Goal: Task Accomplishment & Management: Complete application form

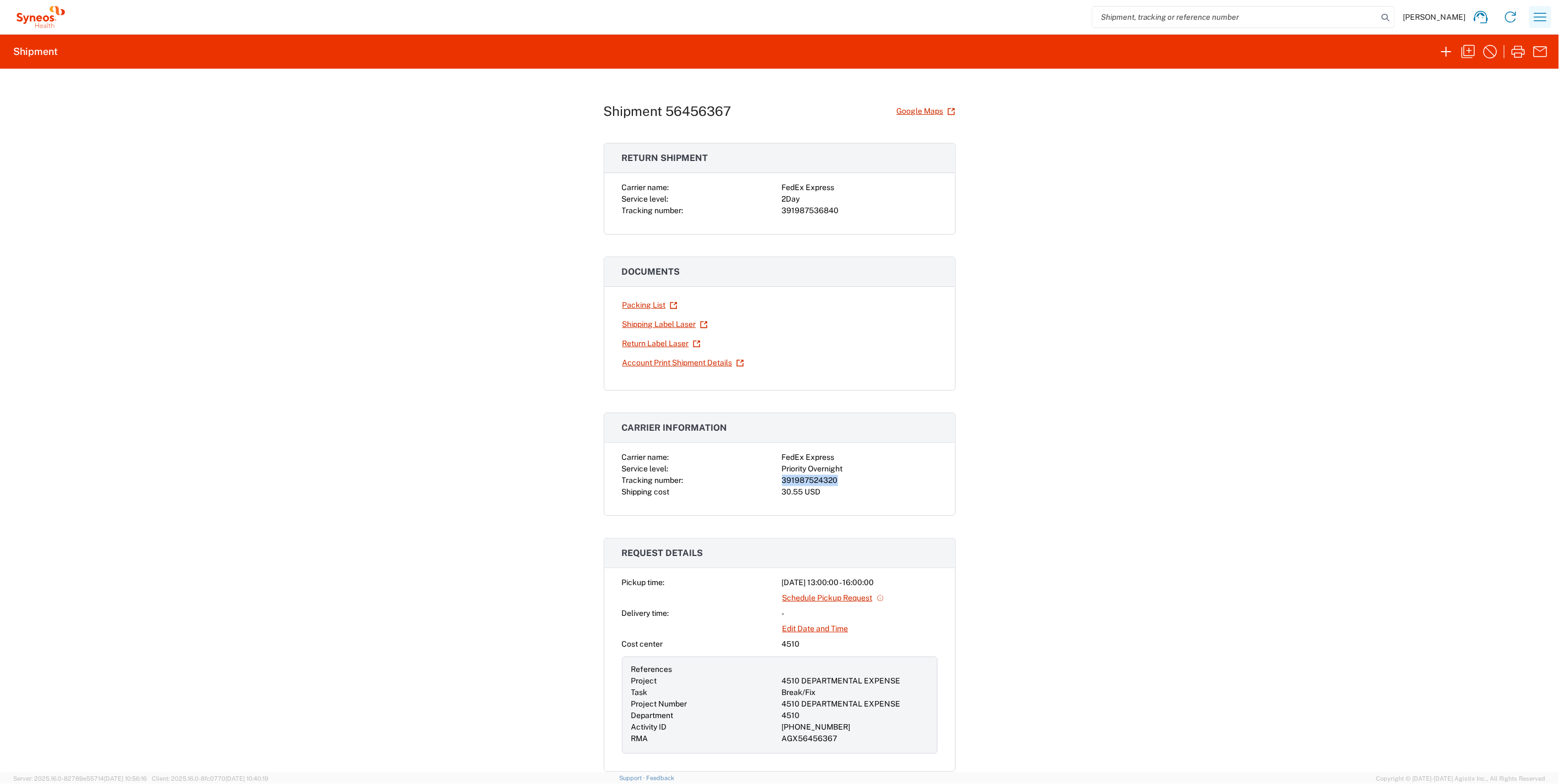
click at [1541, 14] on icon "button" at bounding box center [1540, 17] width 18 height 18
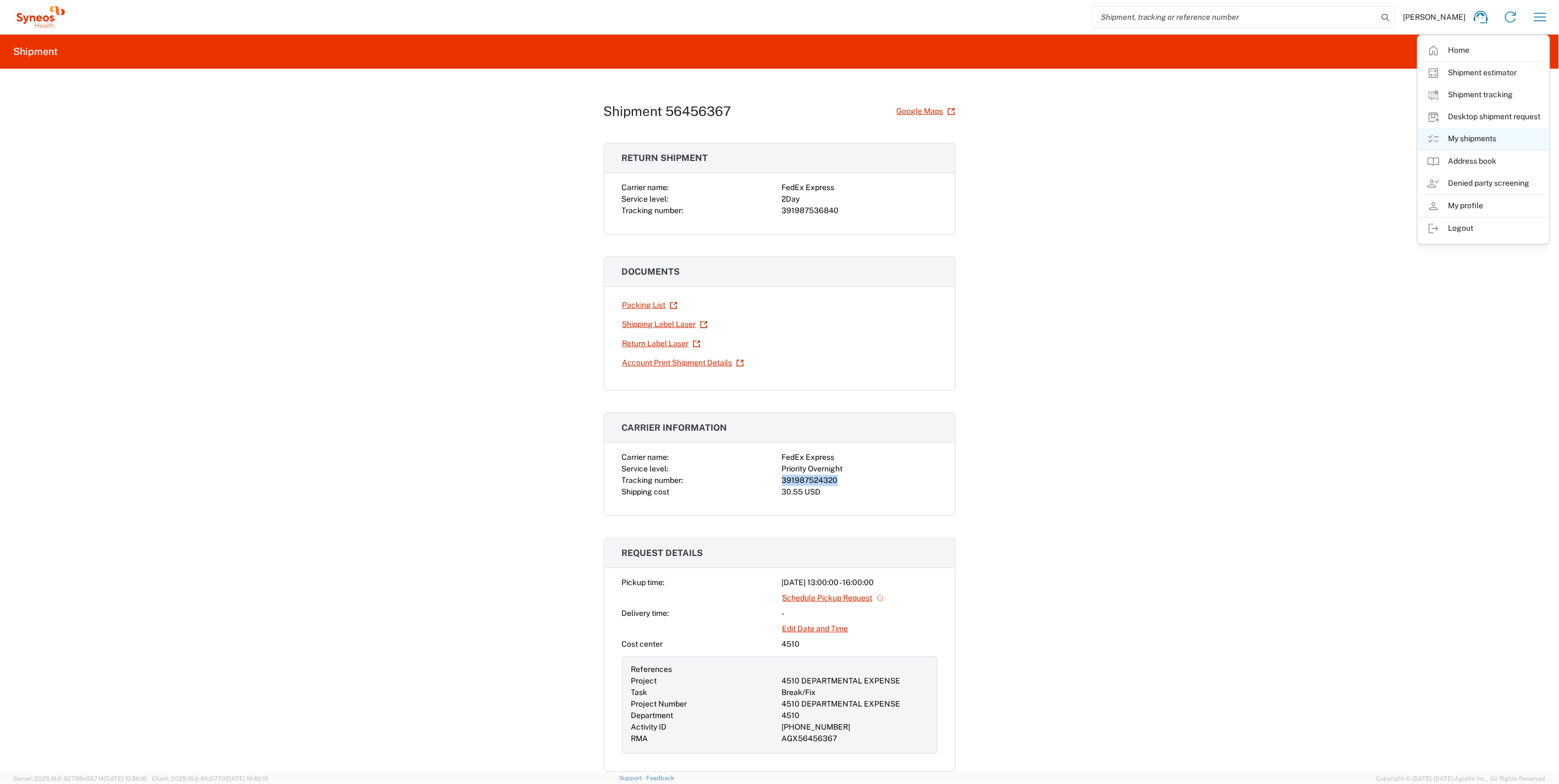
click at [1488, 141] on link "My shipments" at bounding box center [1483, 139] width 131 height 22
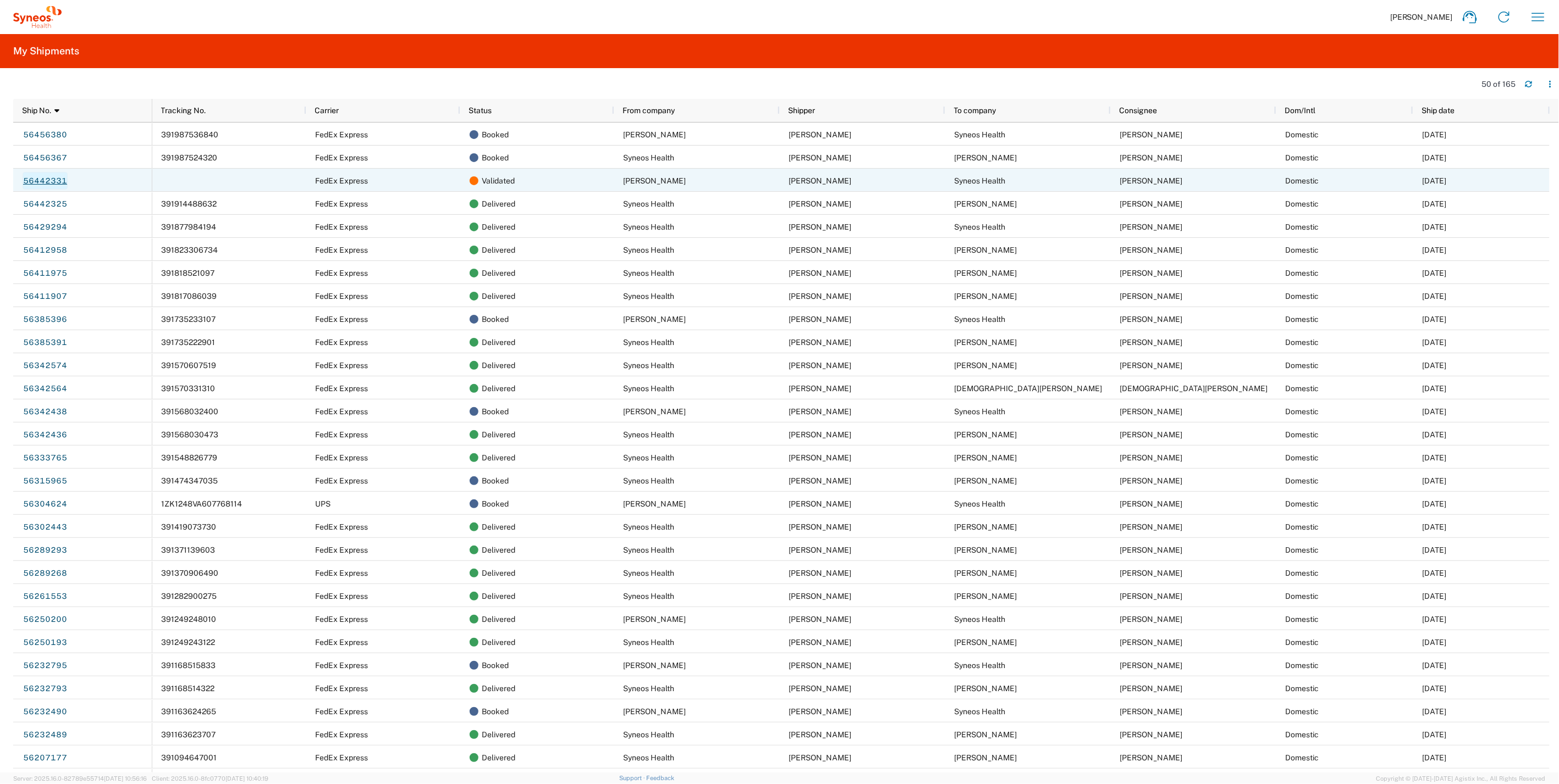
click at [51, 179] on link "56442331" at bounding box center [45, 181] width 45 height 18
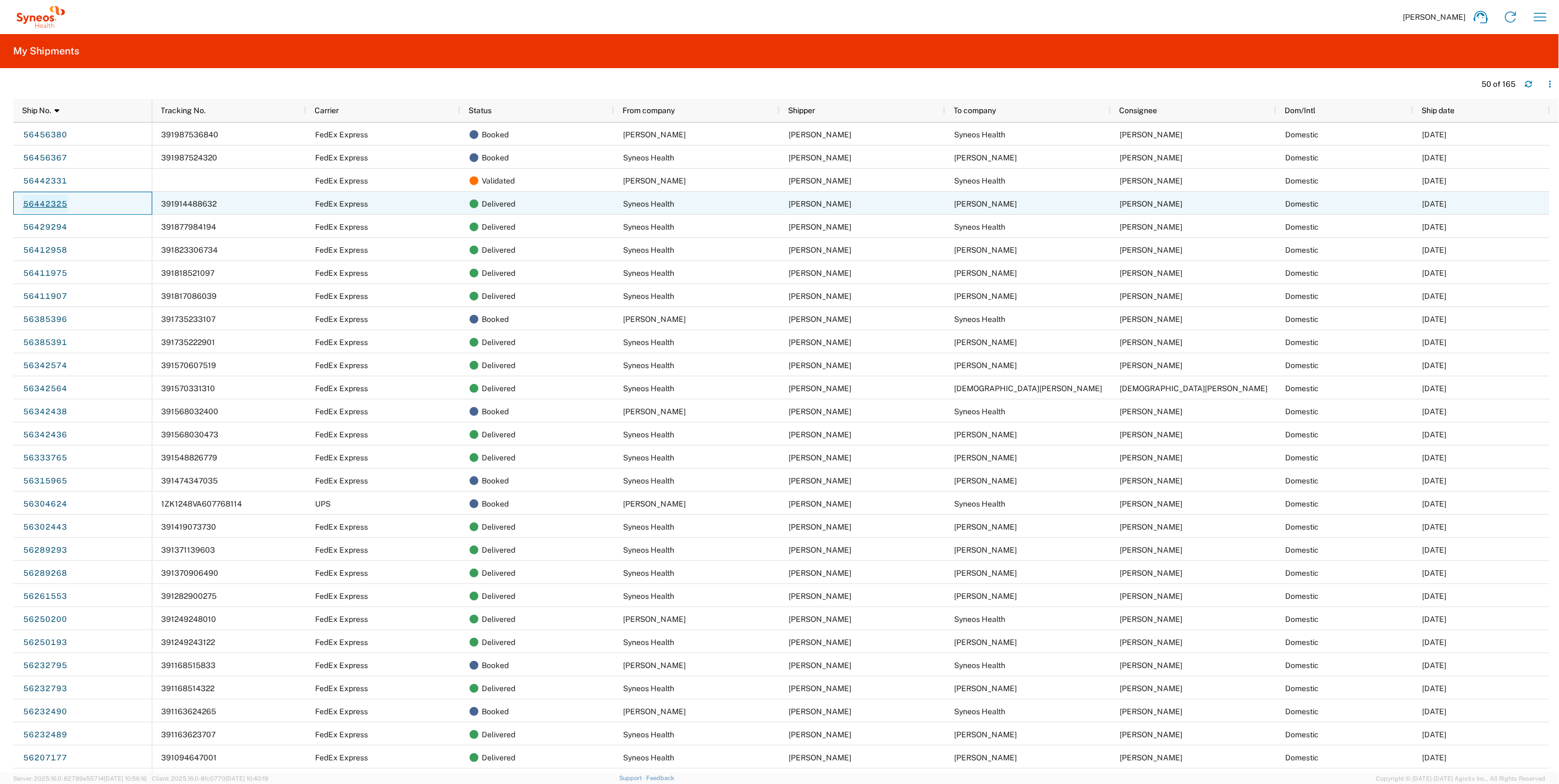
click at [42, 206] on link "56442325" at bounding box center [45, 204] width 45 height 18
click at [36, 199] on link "56442325" at bounding box center [45, 204] width 45 height 18
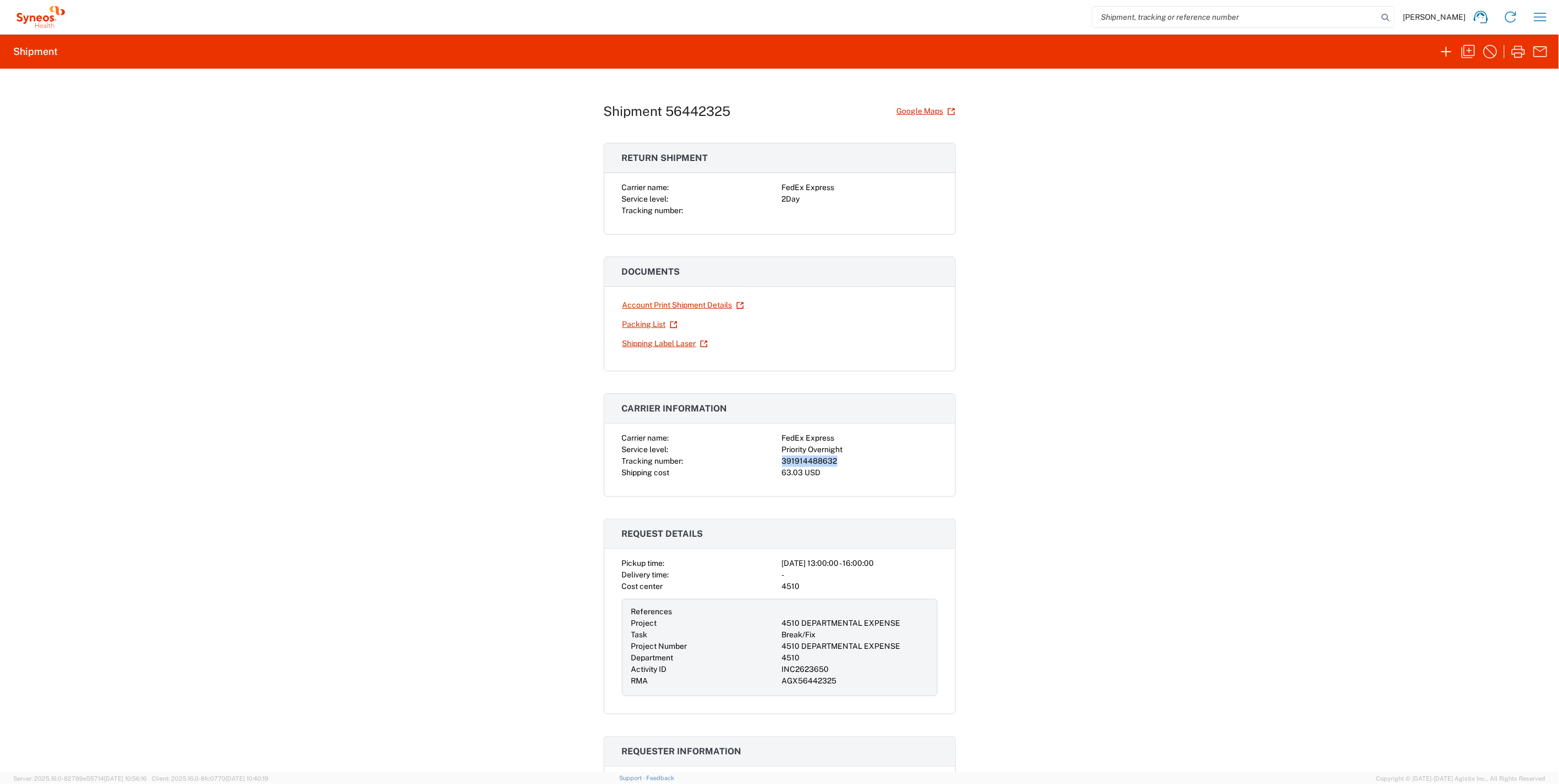
drag, startPoint x: 832, startPoint y: 460, endPoint x: 770, endPoint y: 457, distance: 62.1
click at [770, 457] on div "Carrier name: FedEx Express Service level: Priority Overnight Tracking number: …" at bounding box center [780, 456] width 316 height 46
drag, startPoint x: 770, startPoint y: 457, endPoint x: 784, endPoint y: 457, distance: 14.0
copy div "391914488632"
drag, startPoint x: 1469, startPoint y: 47, endPoint x: 1448, endPoint y: 85, distance: 43.4
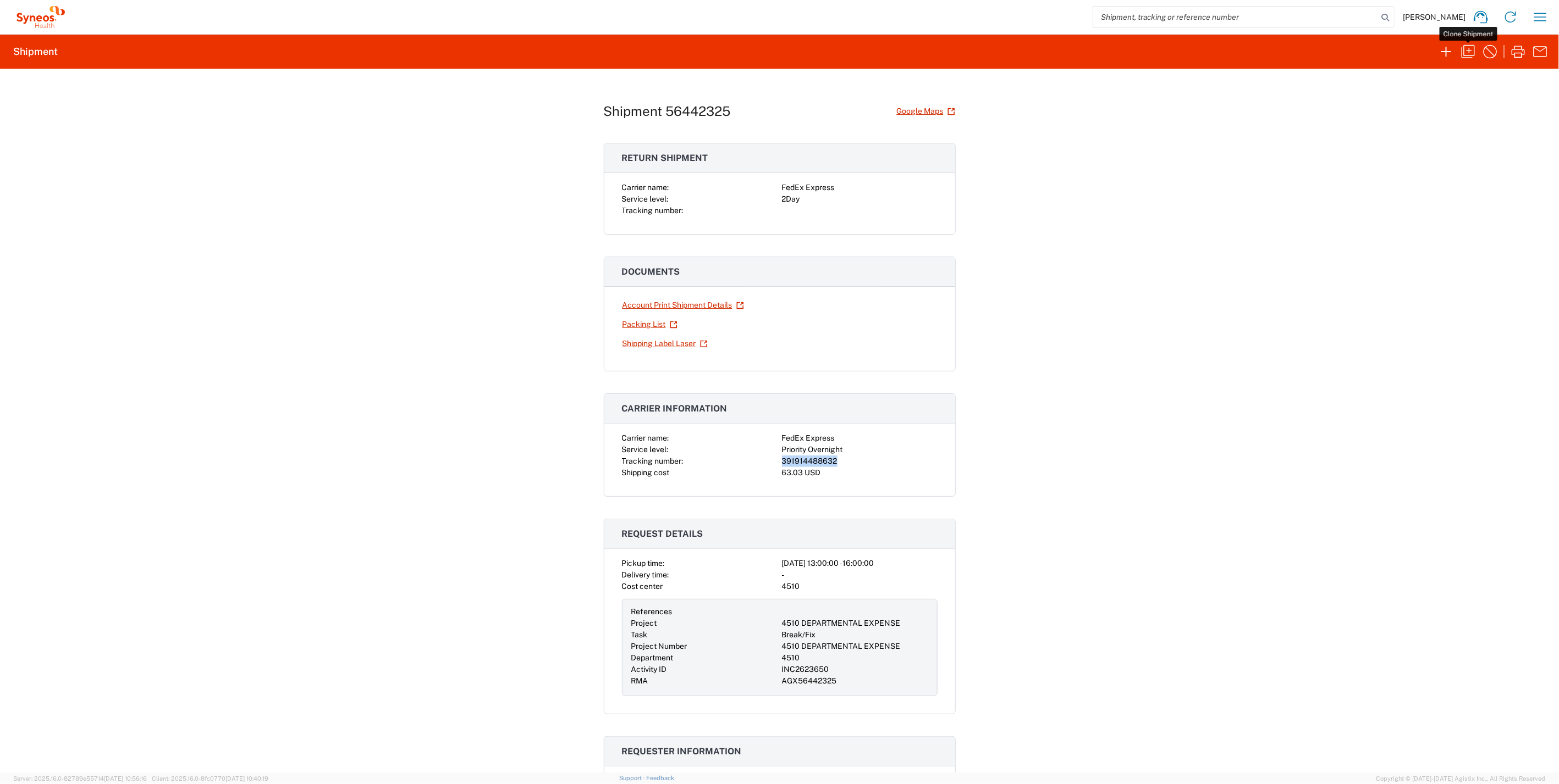
click at [1469, 47] on icon "button" at bounding box center [1468, 51] width 18 height 18
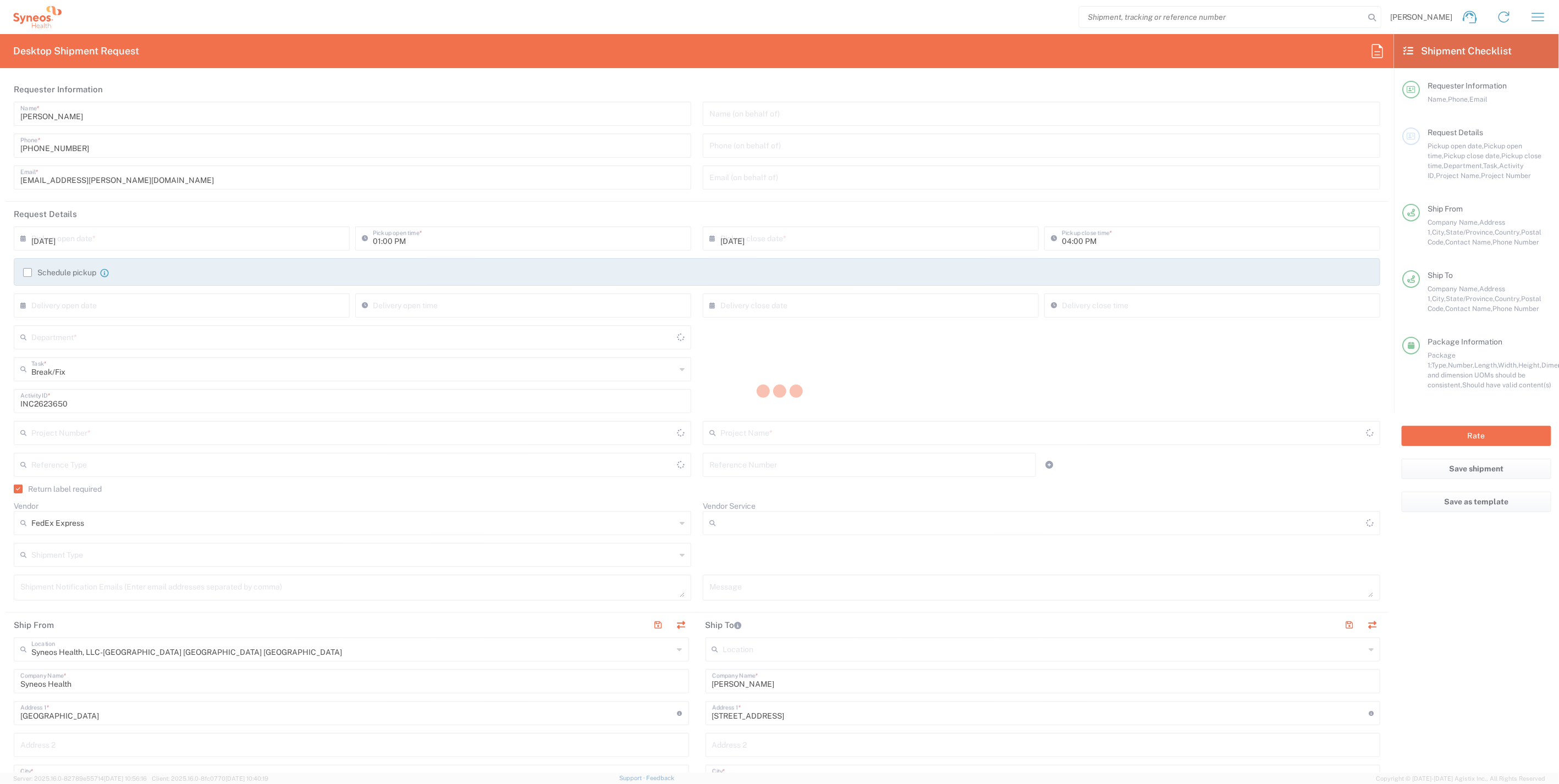
type input "4510"
type input "4510 DEPARTMENTAL EXPENSE"
type input "2Day"
type input "[US_STATE]"
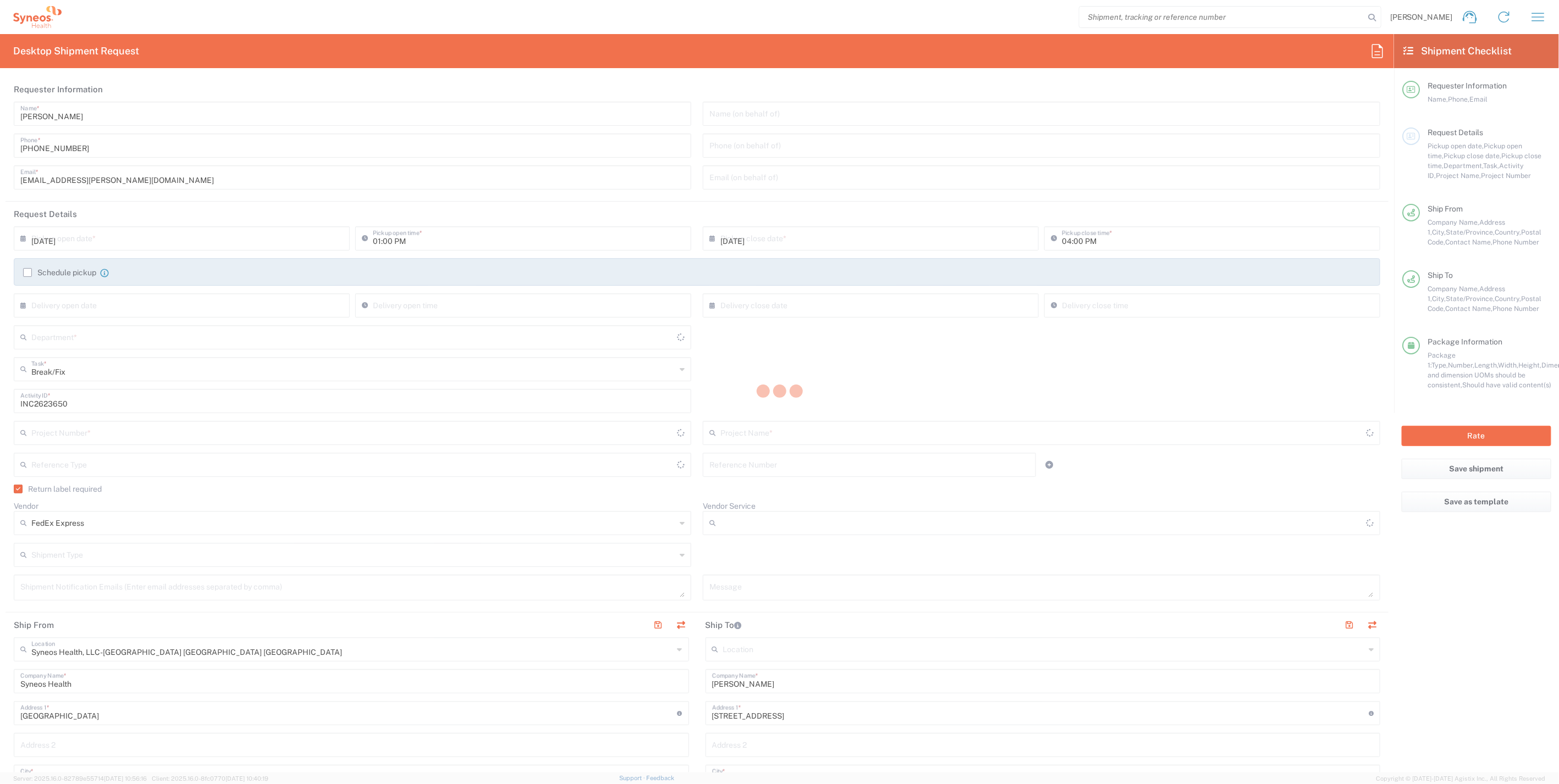
type input "[GEOGRAPHIC_DATA]"
type input "Business (General)"
type input "[US_STATE]"
type input "[GEOGRAPHIC_DATA]"
type input "Residential/Home"
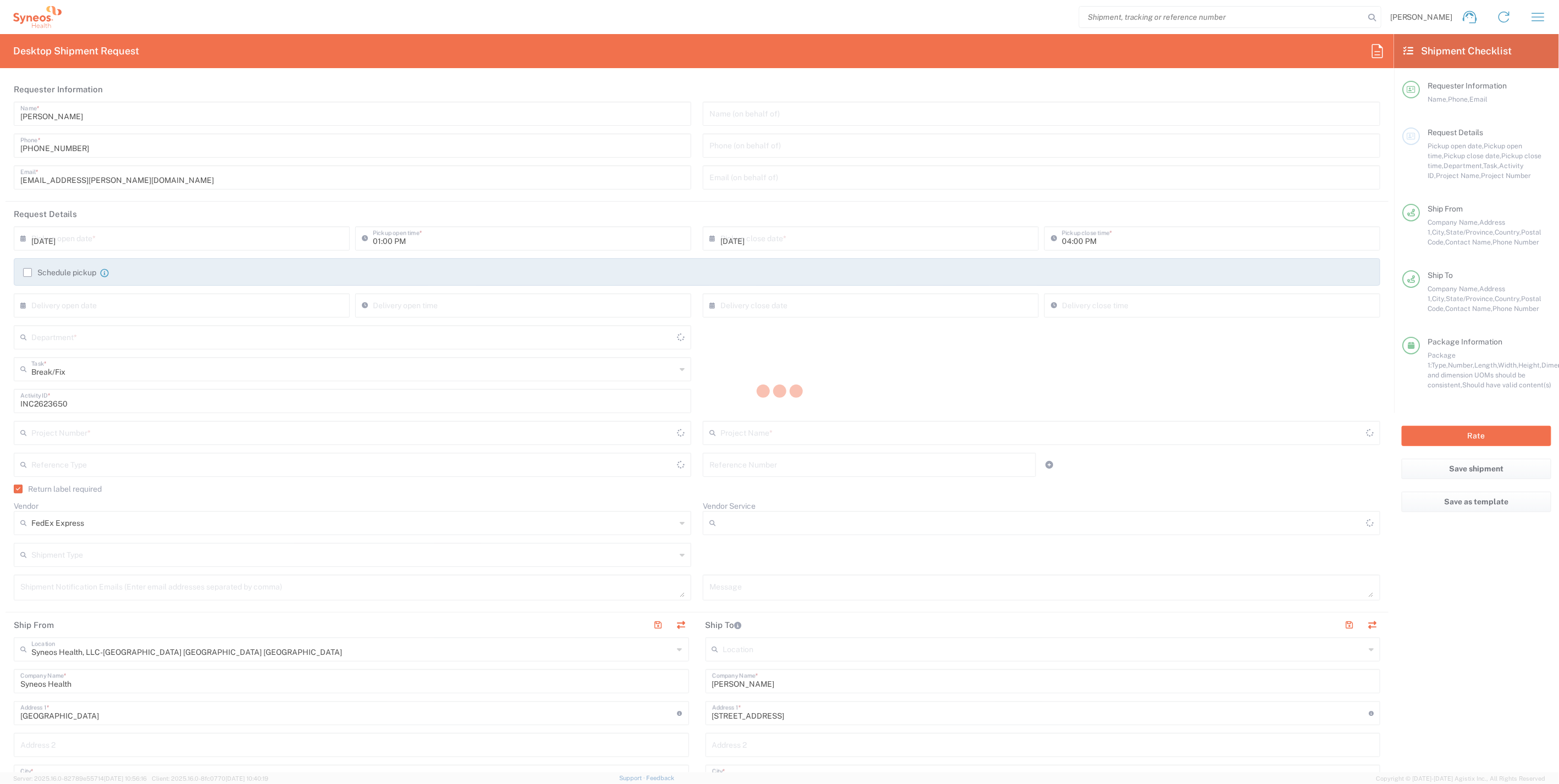
type input "Medium Box"
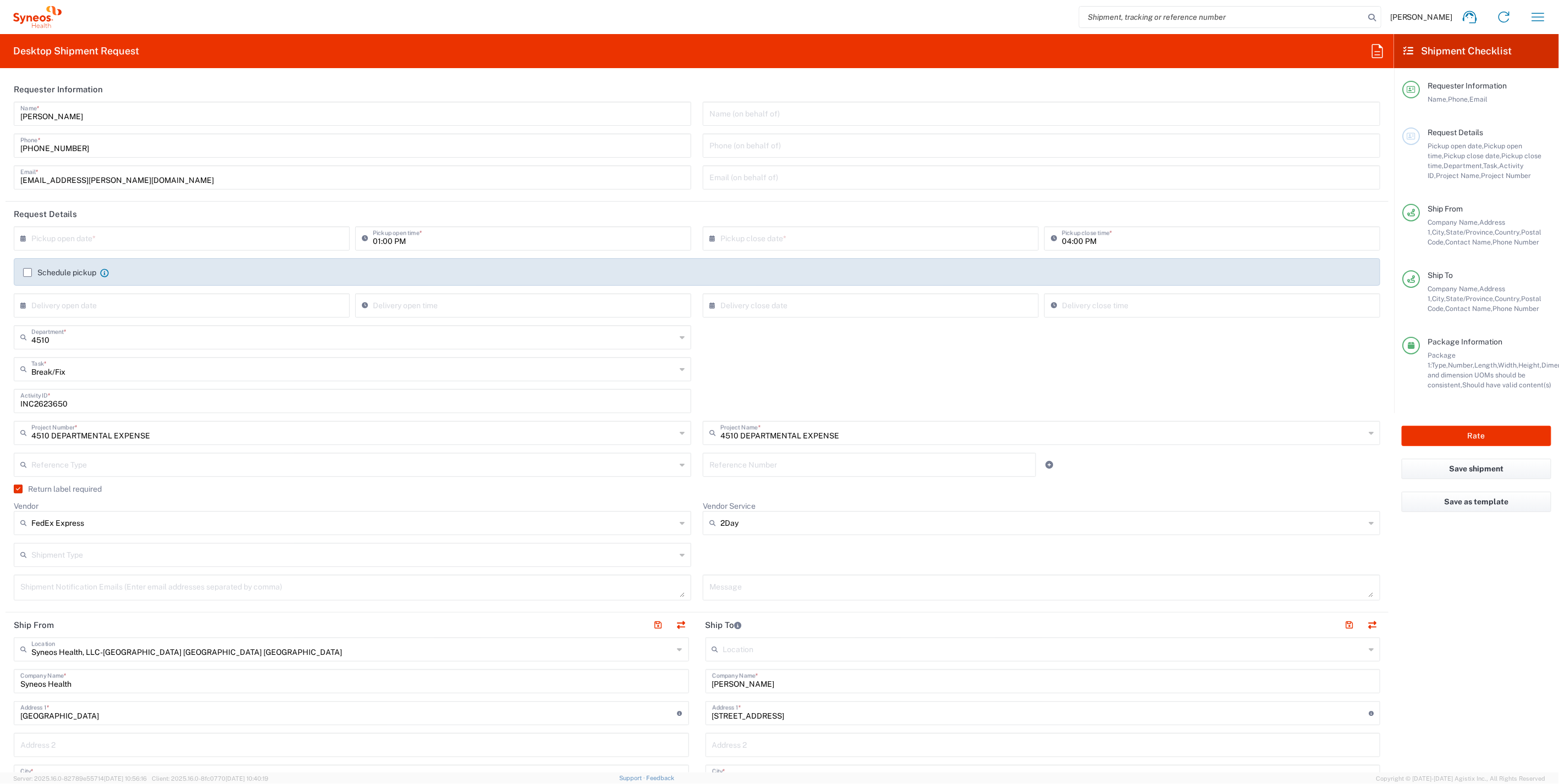
click at [18, 488] on label "Return label required" at bounding box center [58, 489] width 88 height 9
click at [16, 489] on input "Return label required" at bounding box center [16, 489] width 0 height 0
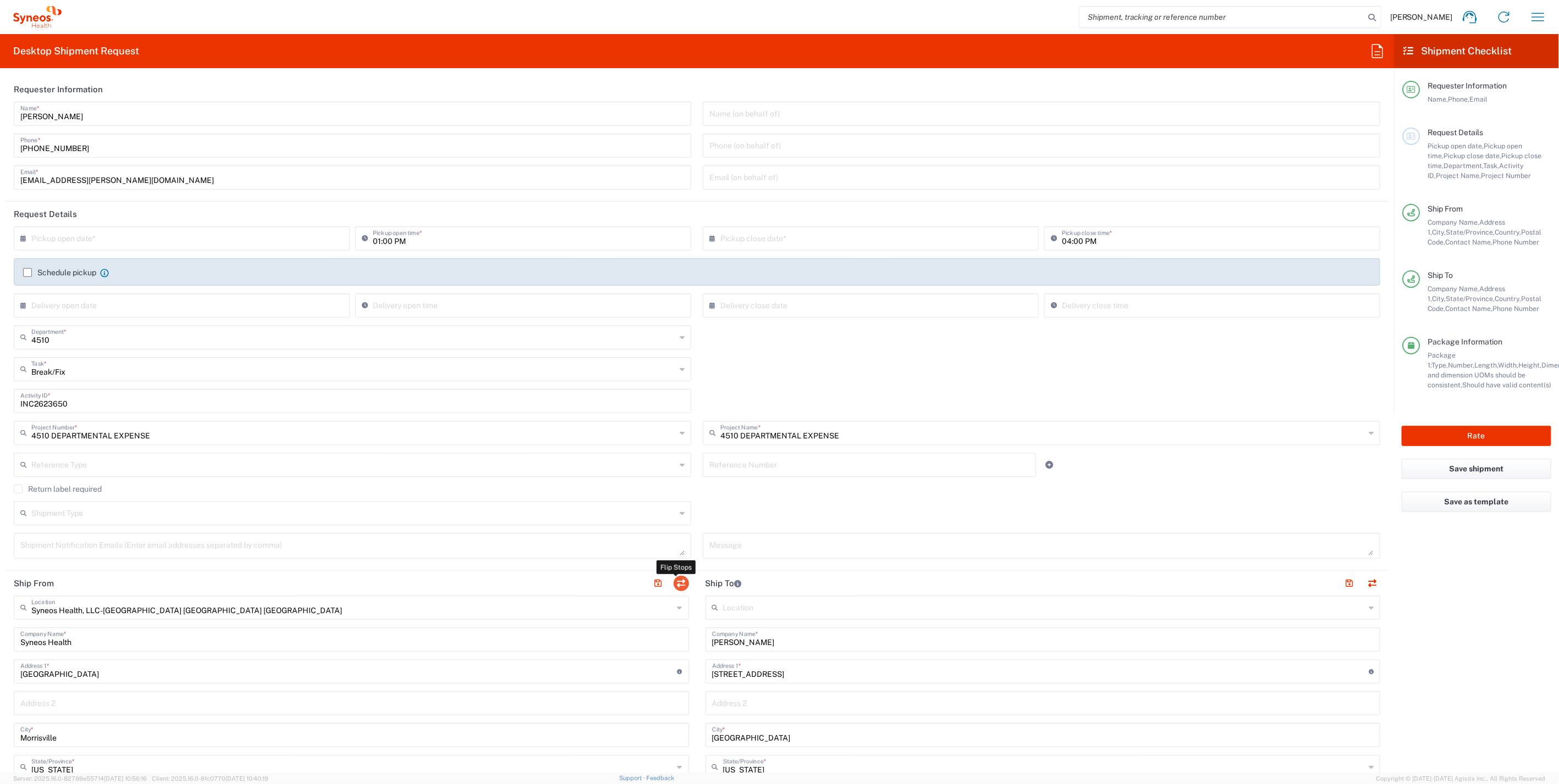
click at [680, 580] on button "button" at bounding box center [681, 583] width 15 height 15
type input "[PERSON_NAME]"
type input "[STREET_ADDRESS]"
type input "[GEOGRAPHIC_DATA]"
type input "[US_STATE]"
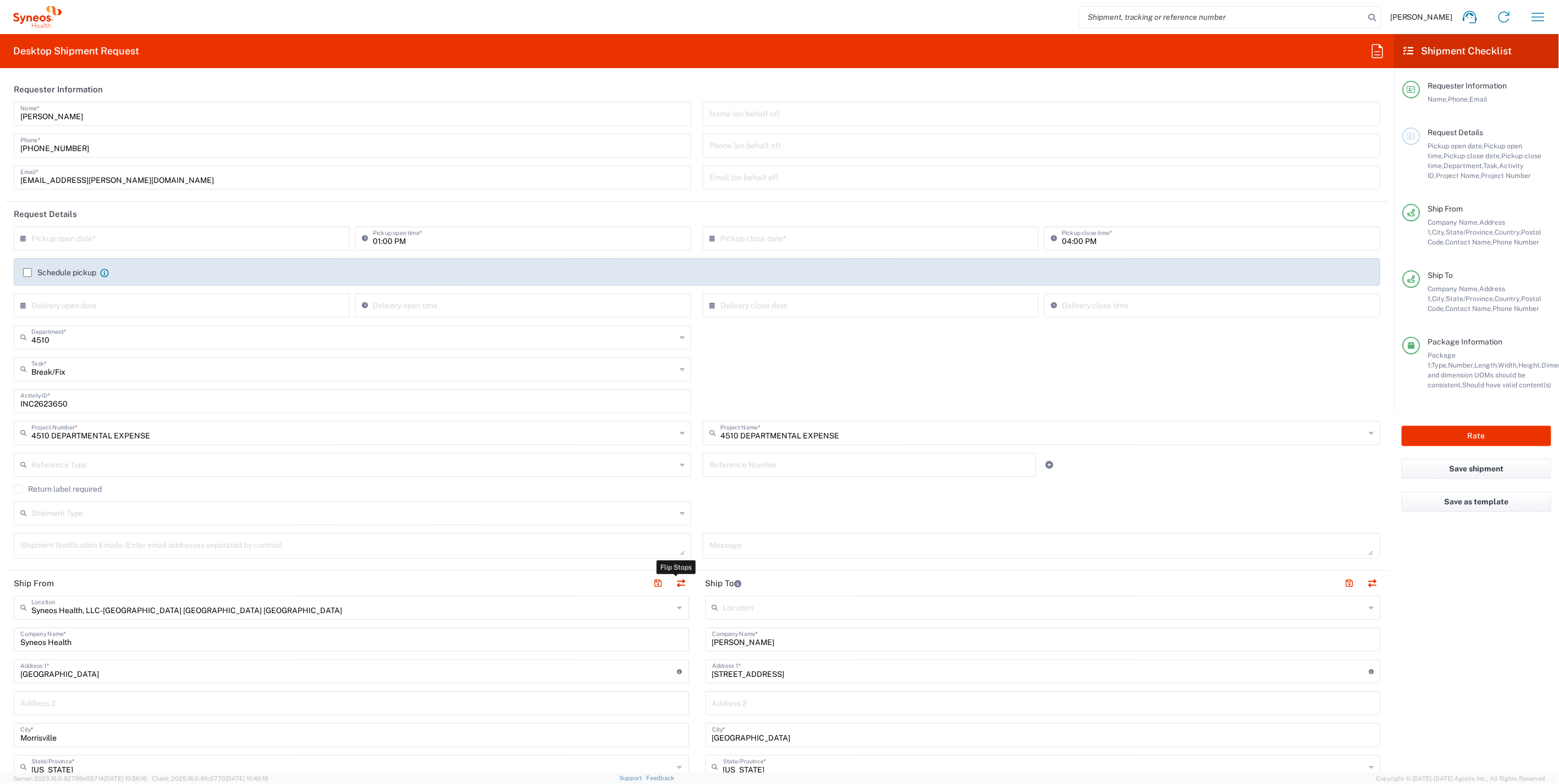
type input "57068"
type input "[PERSON_NAME]"
type input "6052157857"
type input "[PERSON_NAME][EMAIL_ADDRESS][PERSON_NAME][DOMAIN_NAME]"
type input "Residential/Home"
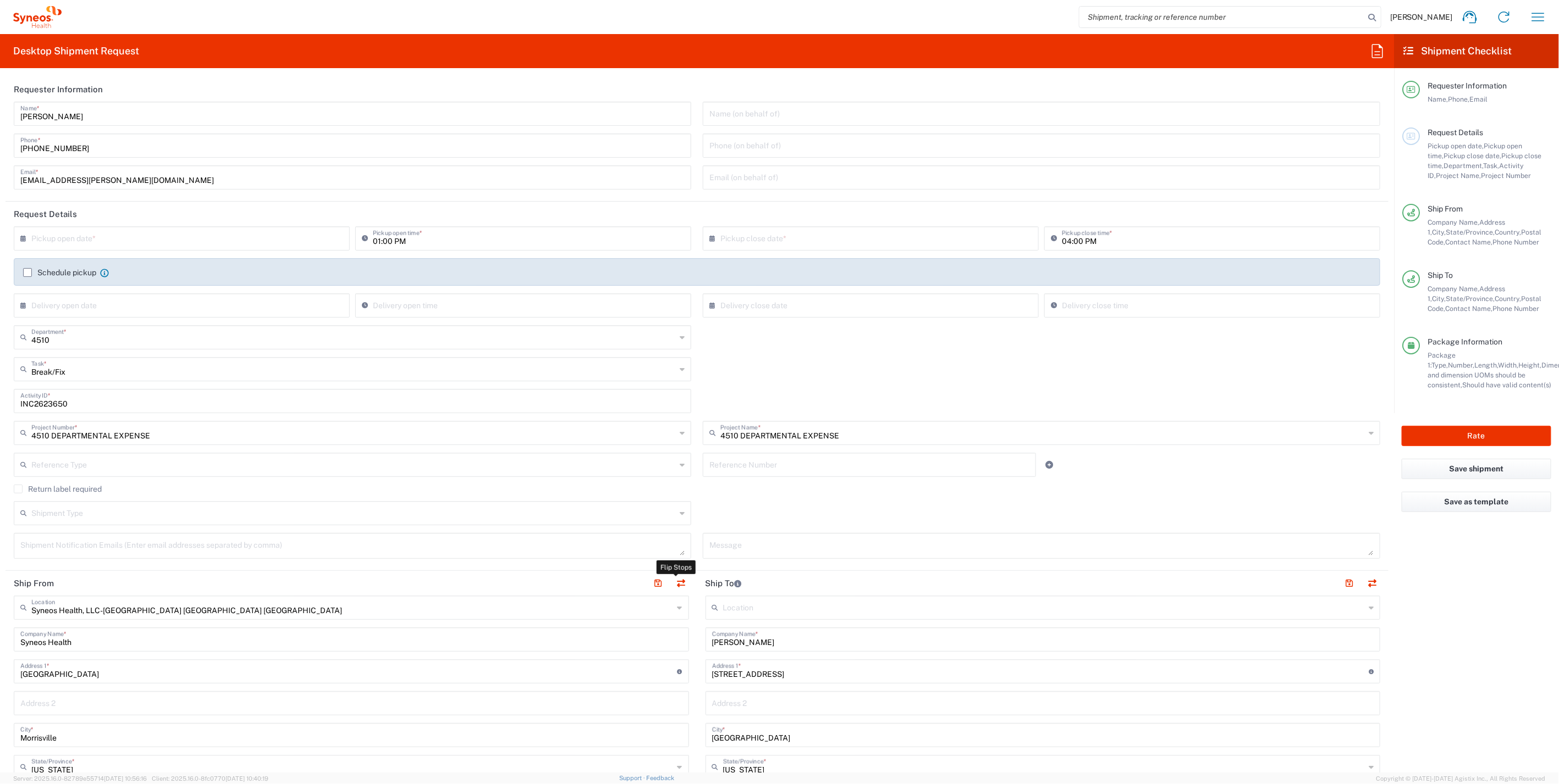
type input "EORI"
type input "Syneos Health, LLC-[GEOGRAPHIC_DATA] [GEOGRAPHIC_DATA] [GEOGRAPHIC_DATA]"
type input "Syneos Health"
type input "[GEOGRAPHIC_DATA]"
type input "Morrisville"
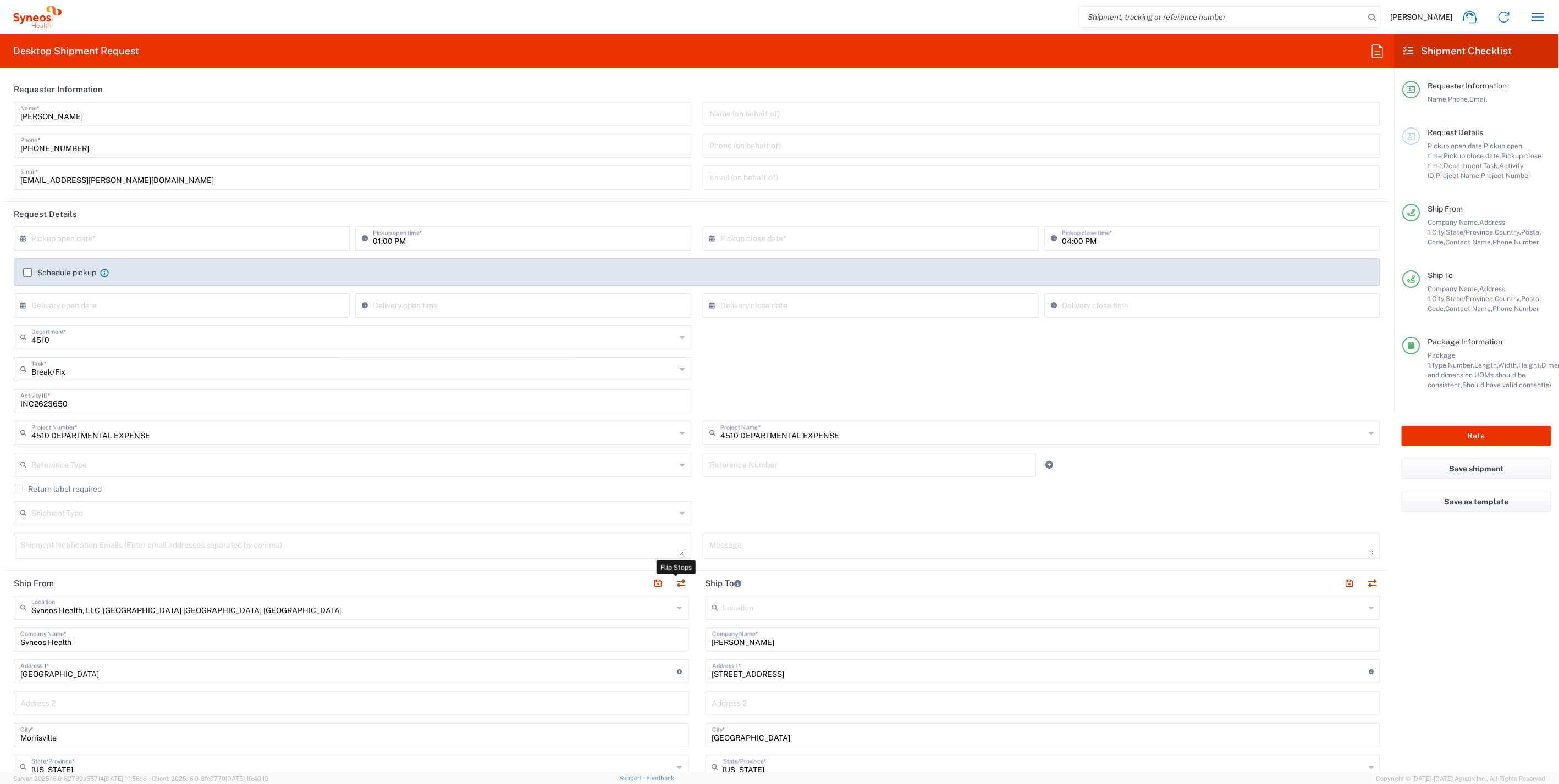
type input "[US_STATE]"
type input "27560"
type input "[PERSON_NAME]"
type input "[PHONE_NUMBER]"
type input "[EMAIL_ADDRESS][PERSON_NAME][DOMAIN_NAME]"
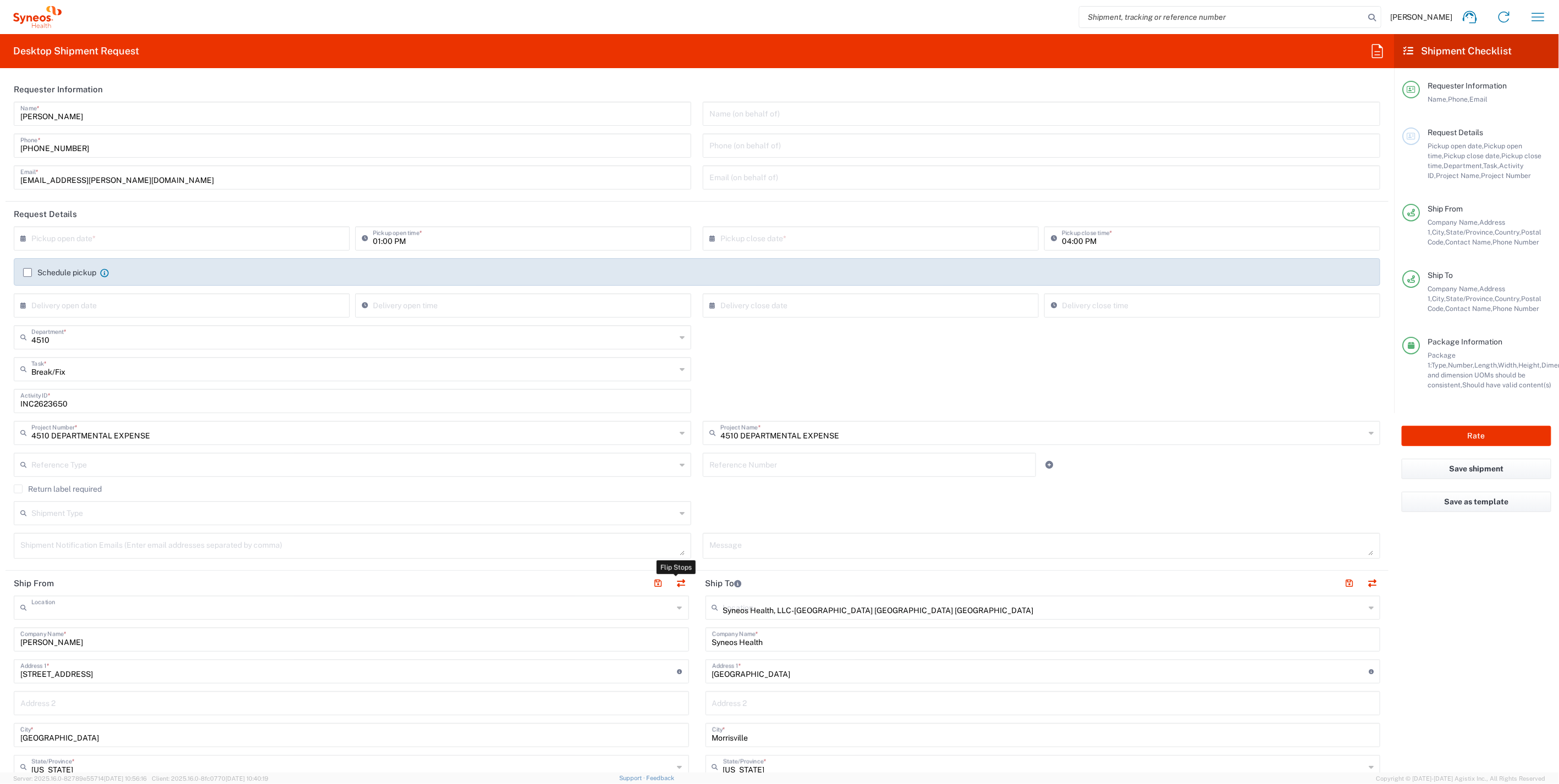
type input "Business (General)"
type input "TIN"
type input "592407464"
click at [86, 239] on input "text" at bounding box center [184, 238] width 305 height 20
drag, startPoint x: 175, startPoint y: 323, endPoint x: 166, endPoint y: 323, distance: 9.0
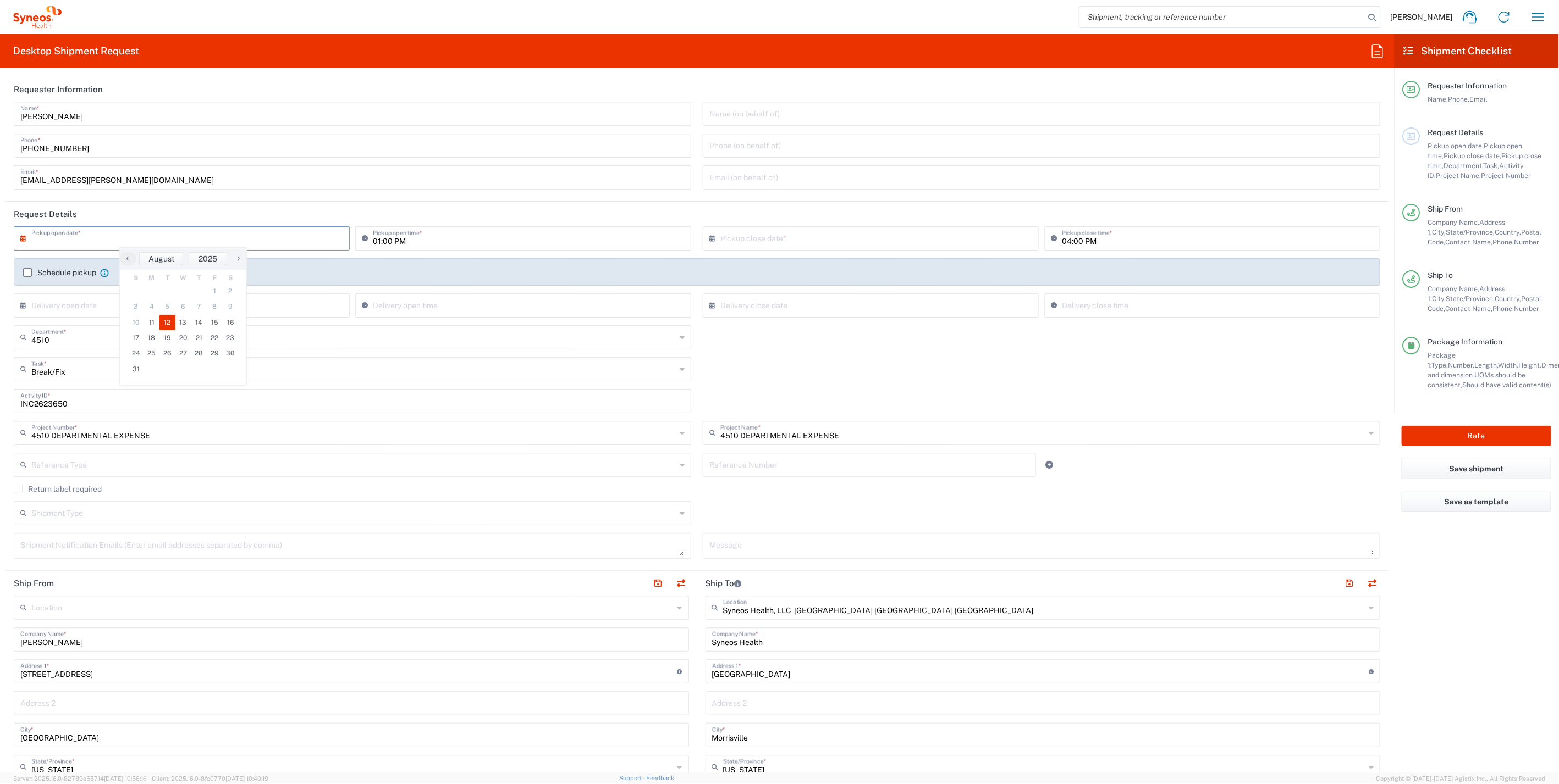
click at [166, 323] on span "12" at bounding box center [167, 322] width 16 height 15
type input "[DATE]"
click at [385, 239] on input "01:00 PM" at bounding box center [528, 238] width 312 height 20
type input "08:00 AM"
click at [1062, 239] on input "04:00 PM" at bounding box center [1218, 238] width 312 height 20
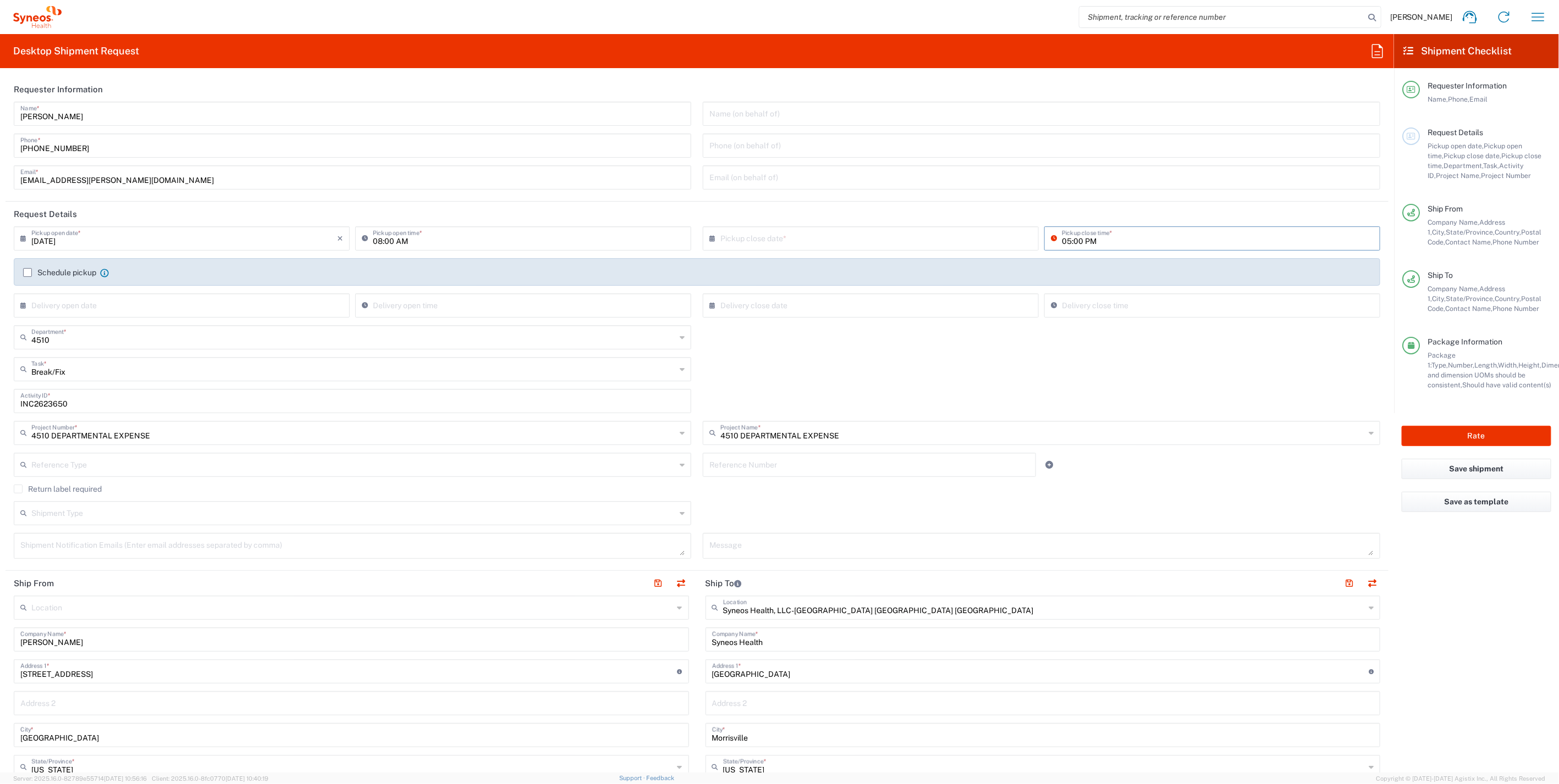
type input "05:00 PM"
click at [698, 352] on div "4510 Department * 4510 3000 3100 3109 3110 3111 3112 3125 3130 3135 3136 3150 3…" at bounding box center [697, 341] width 1378 height 32
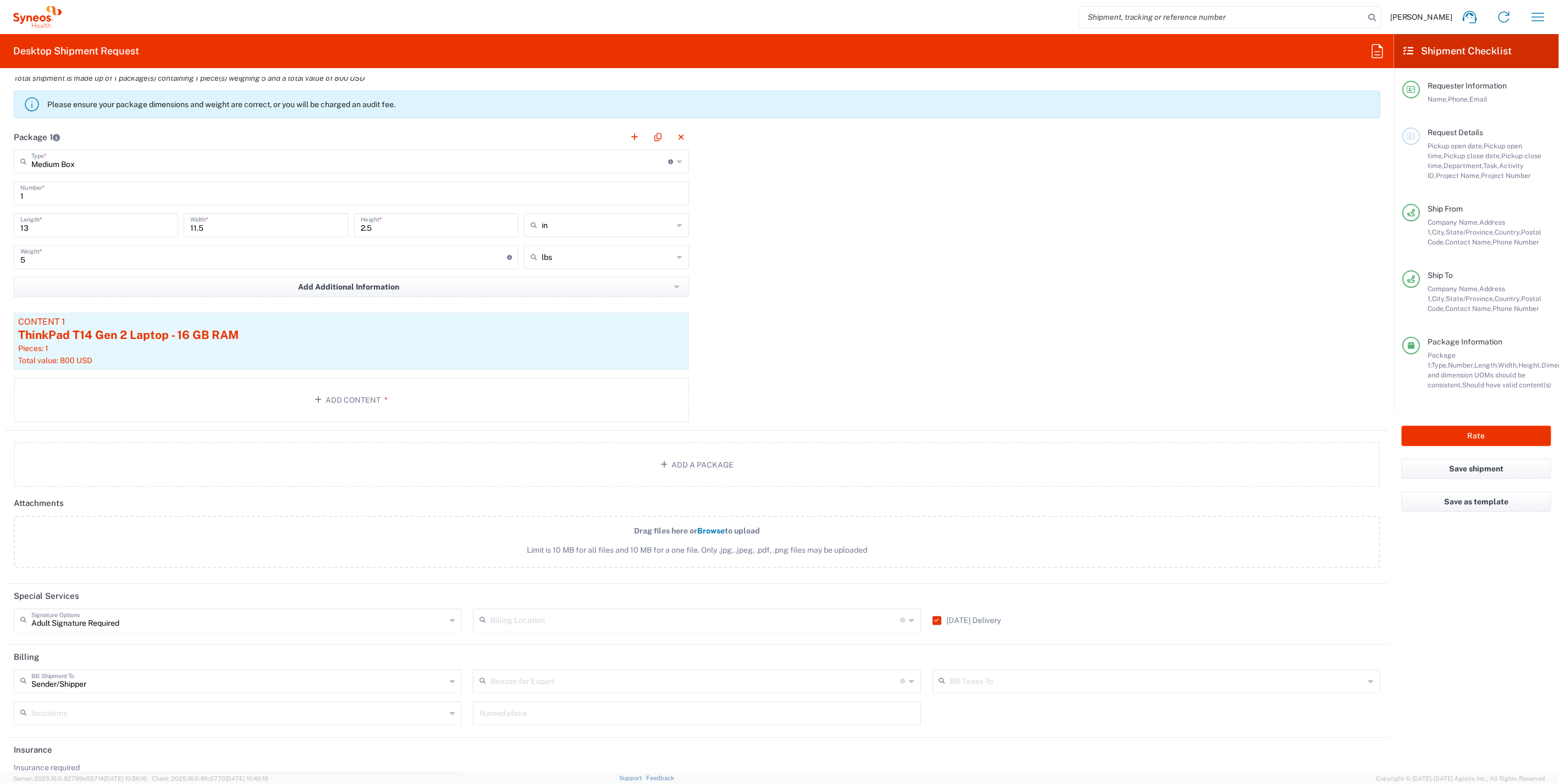
scroll to position [1026, 0]
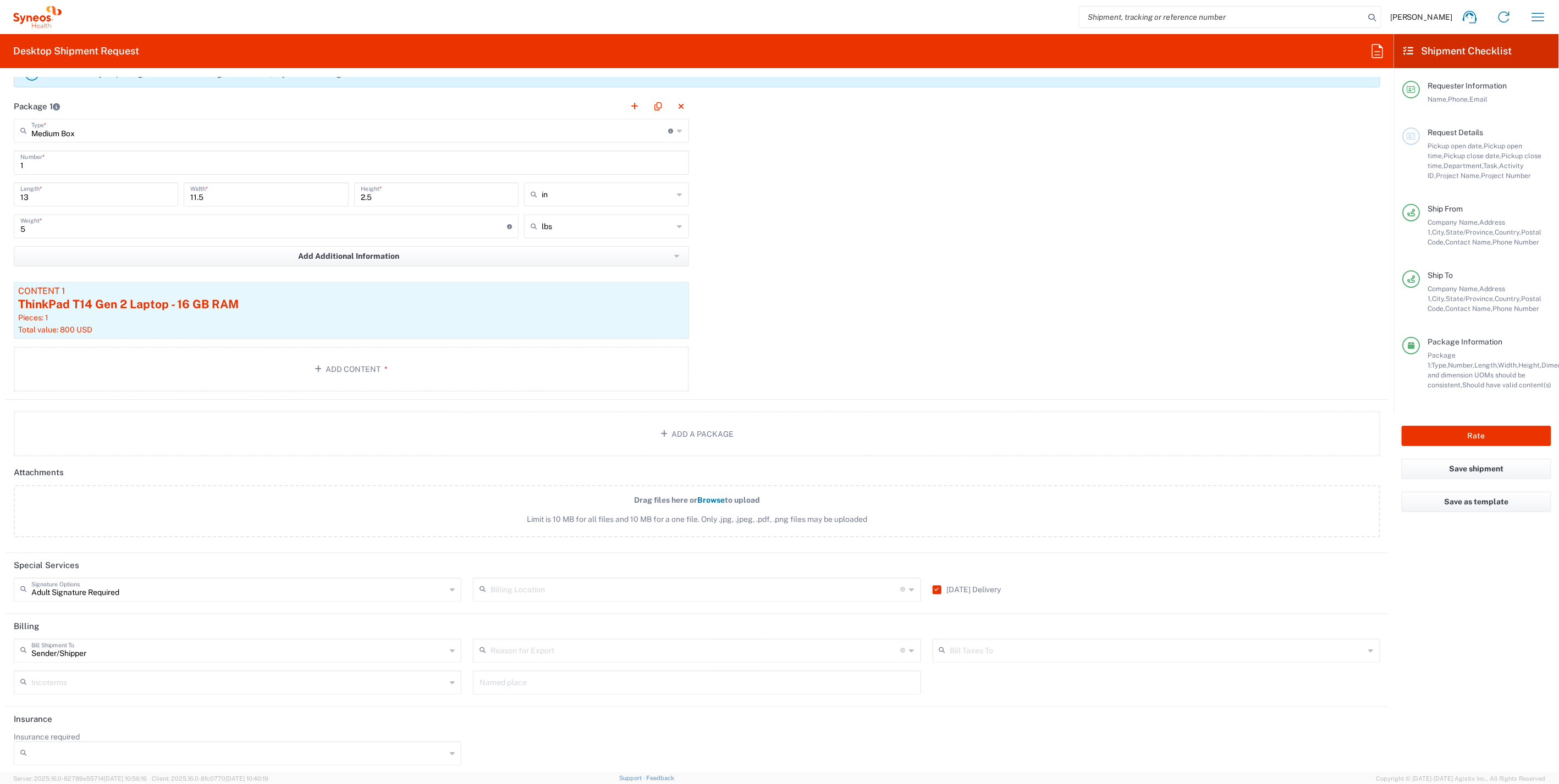
click at [450, 583] on icon at bounding box center [452, 590] width 5 height 18
click at [462, 571] on header "Special Services" at bounding box center [697, 565] width 1383 height 25
type input "Adult Signature Required"
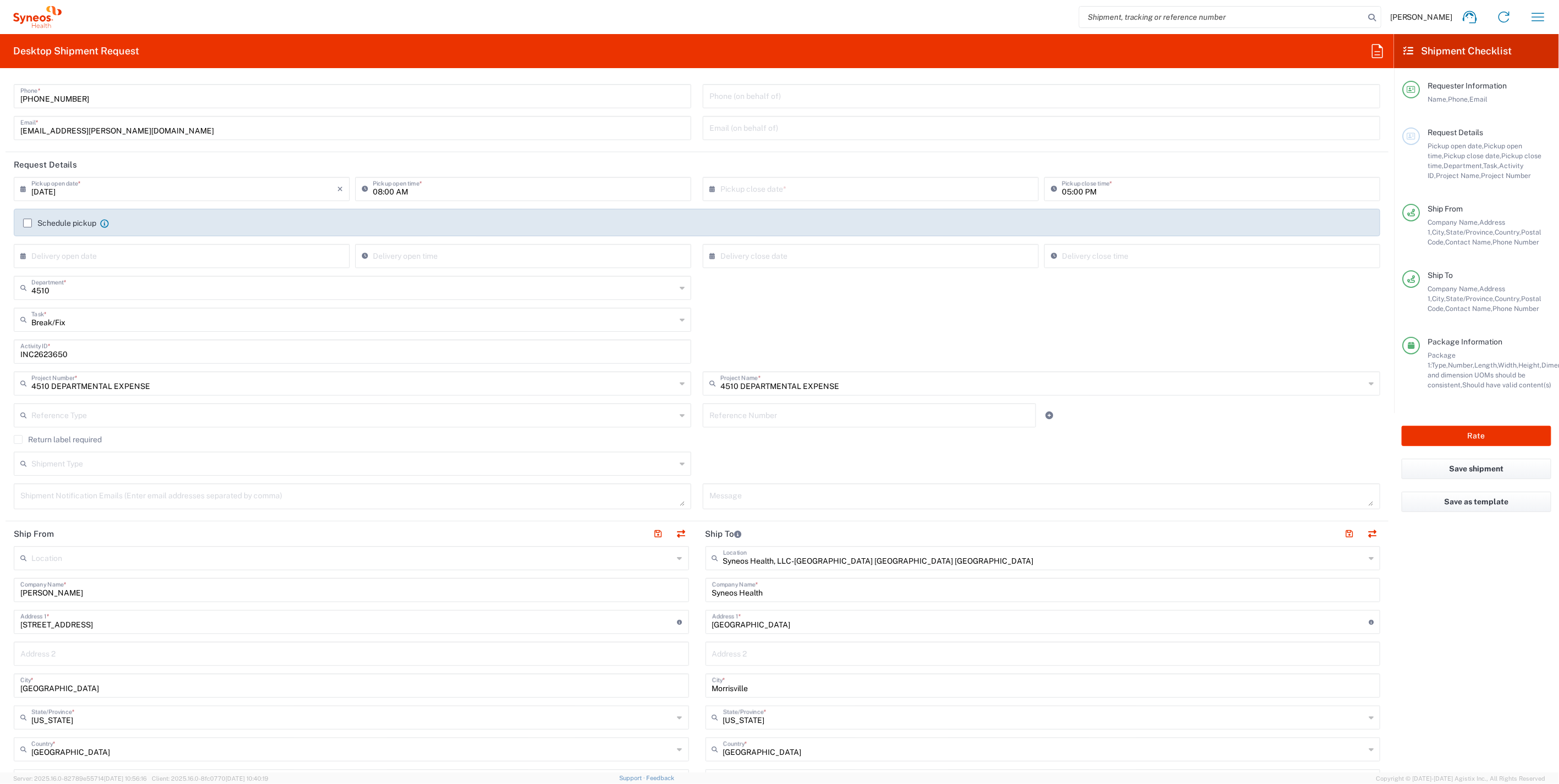
scroll to position [0, 0]
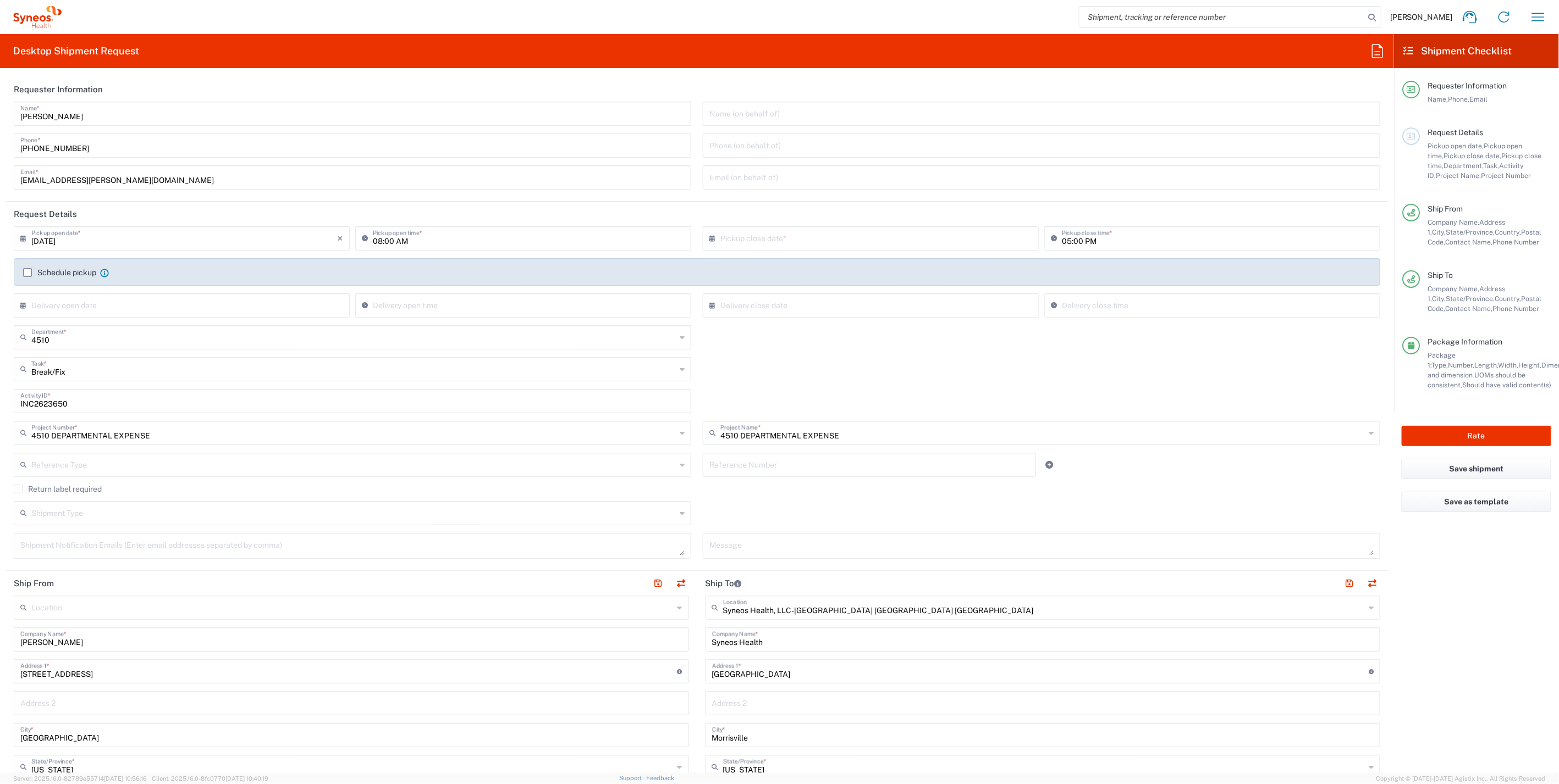
click at [679, 509] on icon at bounding box center [682, 513] width 5 height 18
click at [51, 553] on span "Regular" at bounding box center [350, 555] width 671 height 17
type input "Regular"
click at [764, 235] on input "text" at bounding box center [873, 238] width 305 height 20
click at [855, 323] on span "12" at bounding box center [852, 322] width 16 height 15
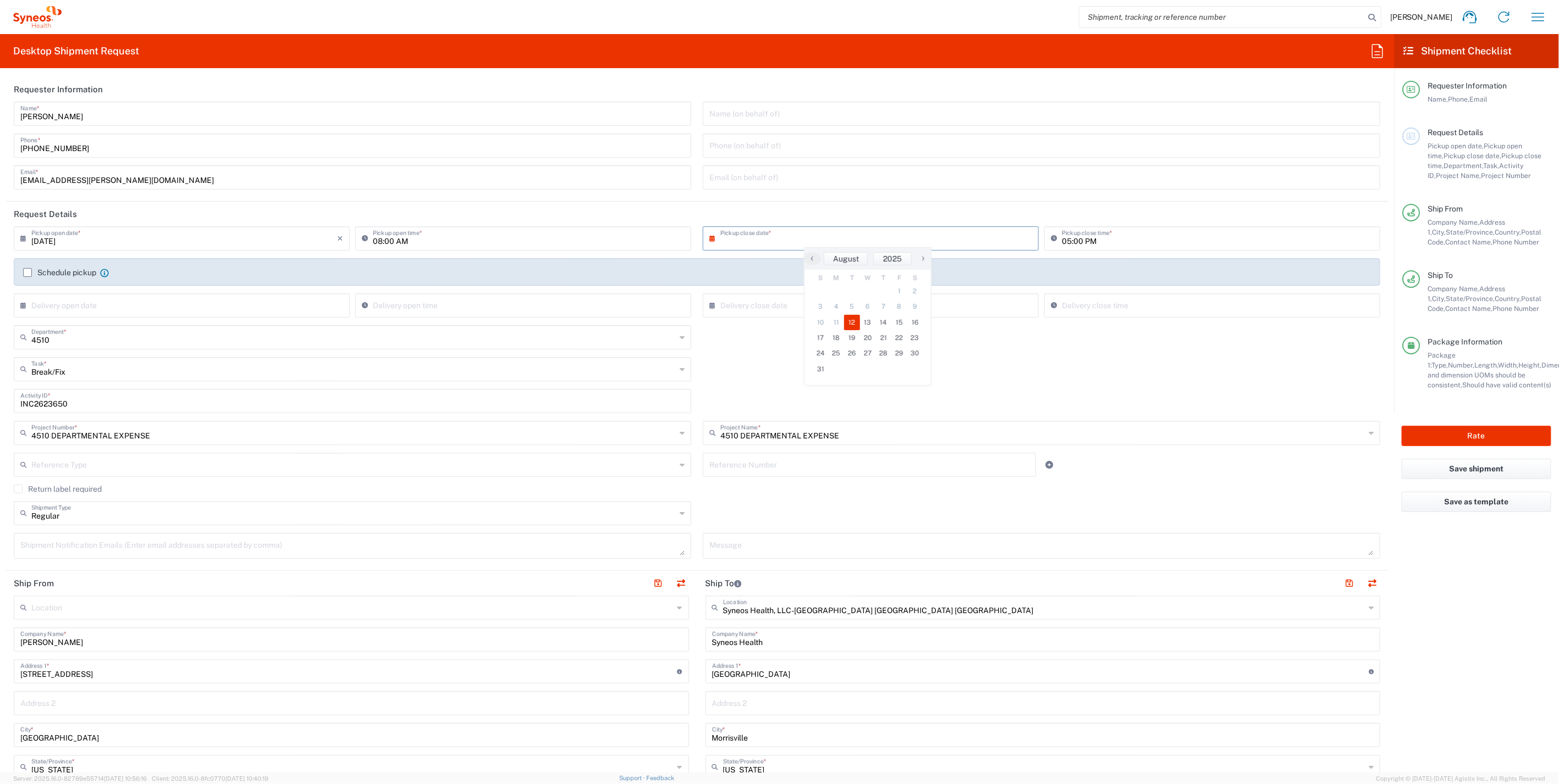
type input "[DATE]"
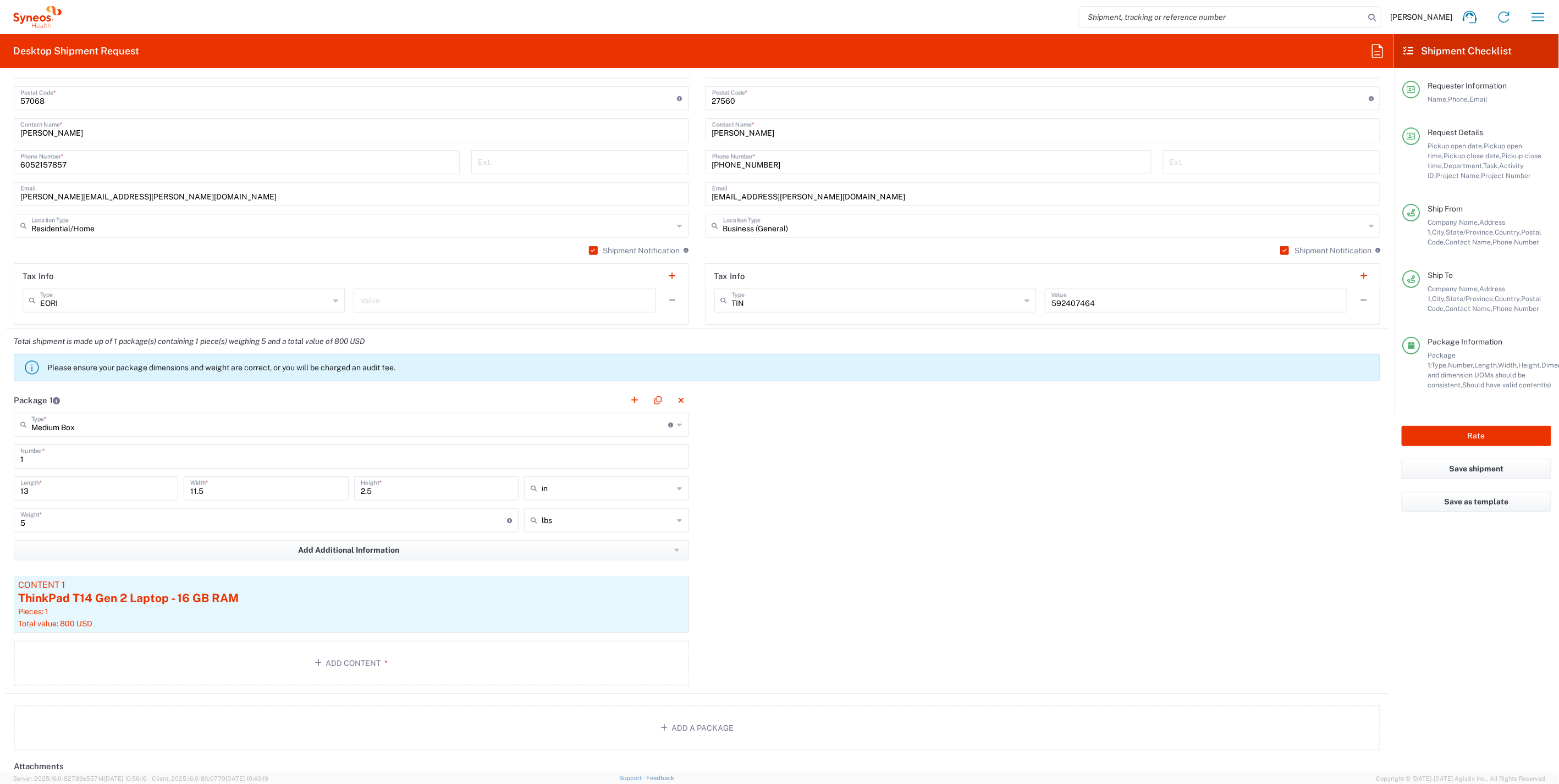
scroll to position [1026, 0]
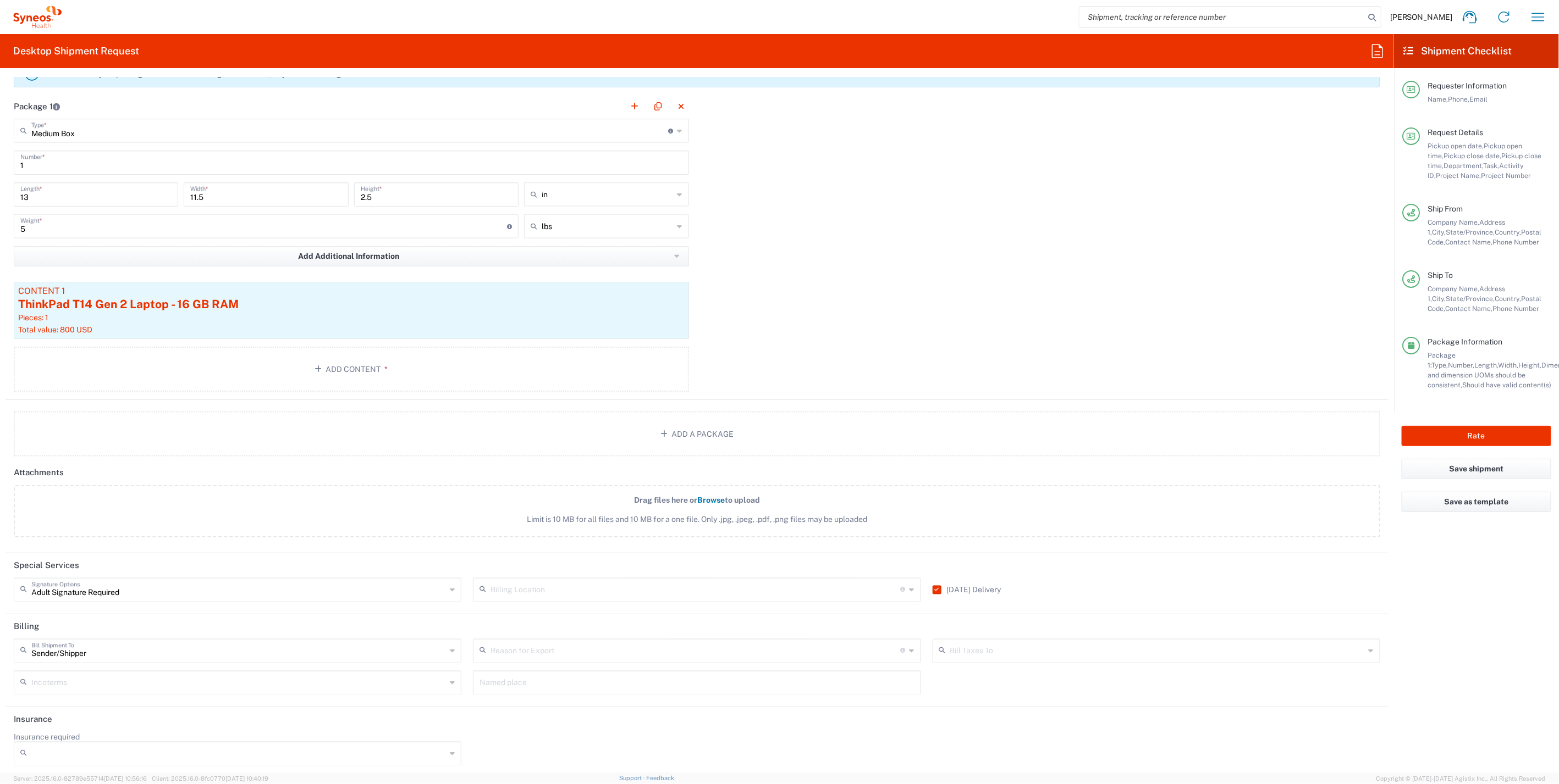
click at [932, 586] on label "[DATE] Delivery" at bounding box center [966, 590] width 69 height 9
click at [935, 590] on input "[DATE] Delivery" at bounding box center [935, 590] width 0 height 0
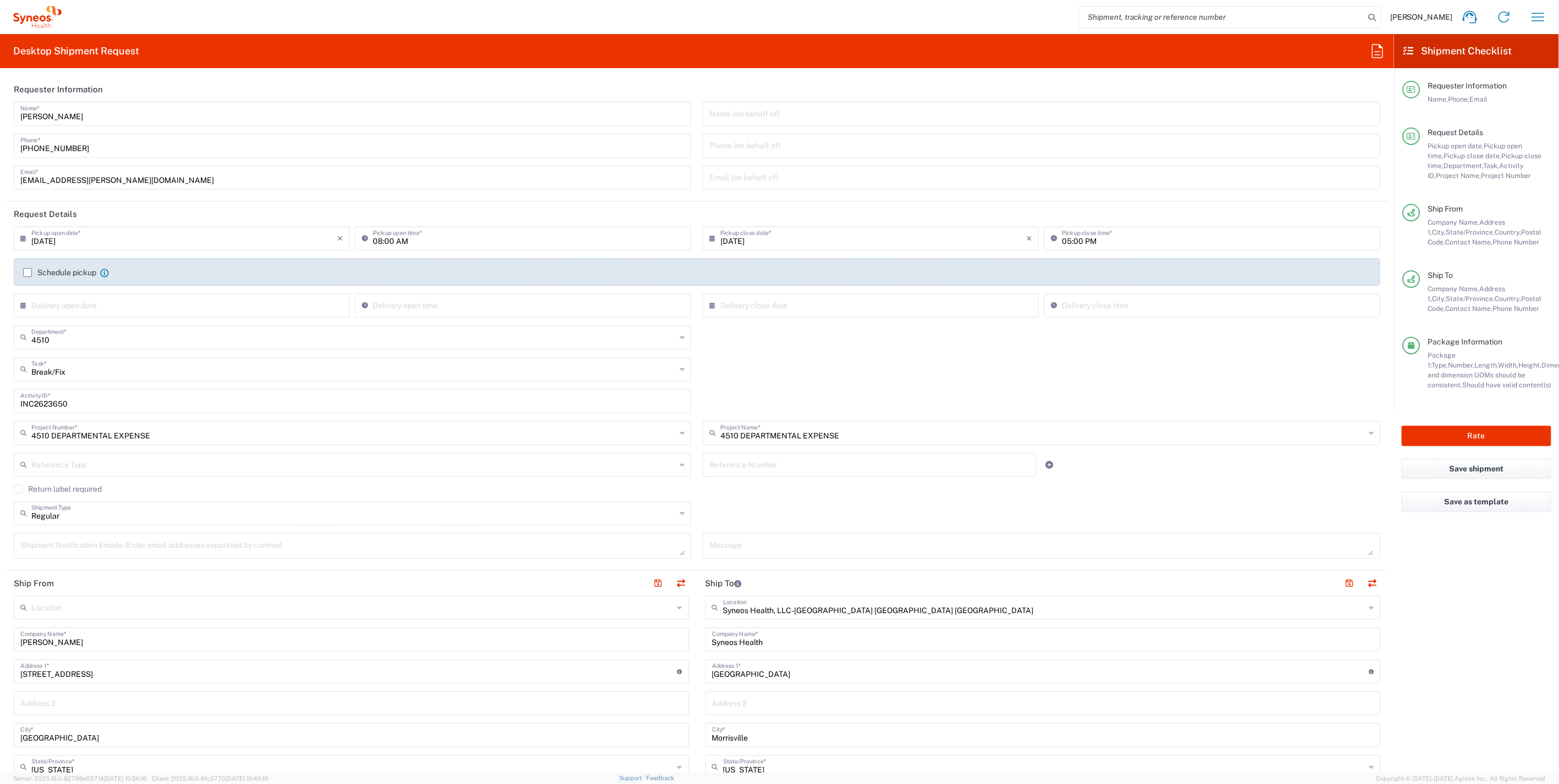
scroll to position [0, 0]
click at [1467, 440] on button "Rate" at bounding box center [1476, 436] width 150 height 20
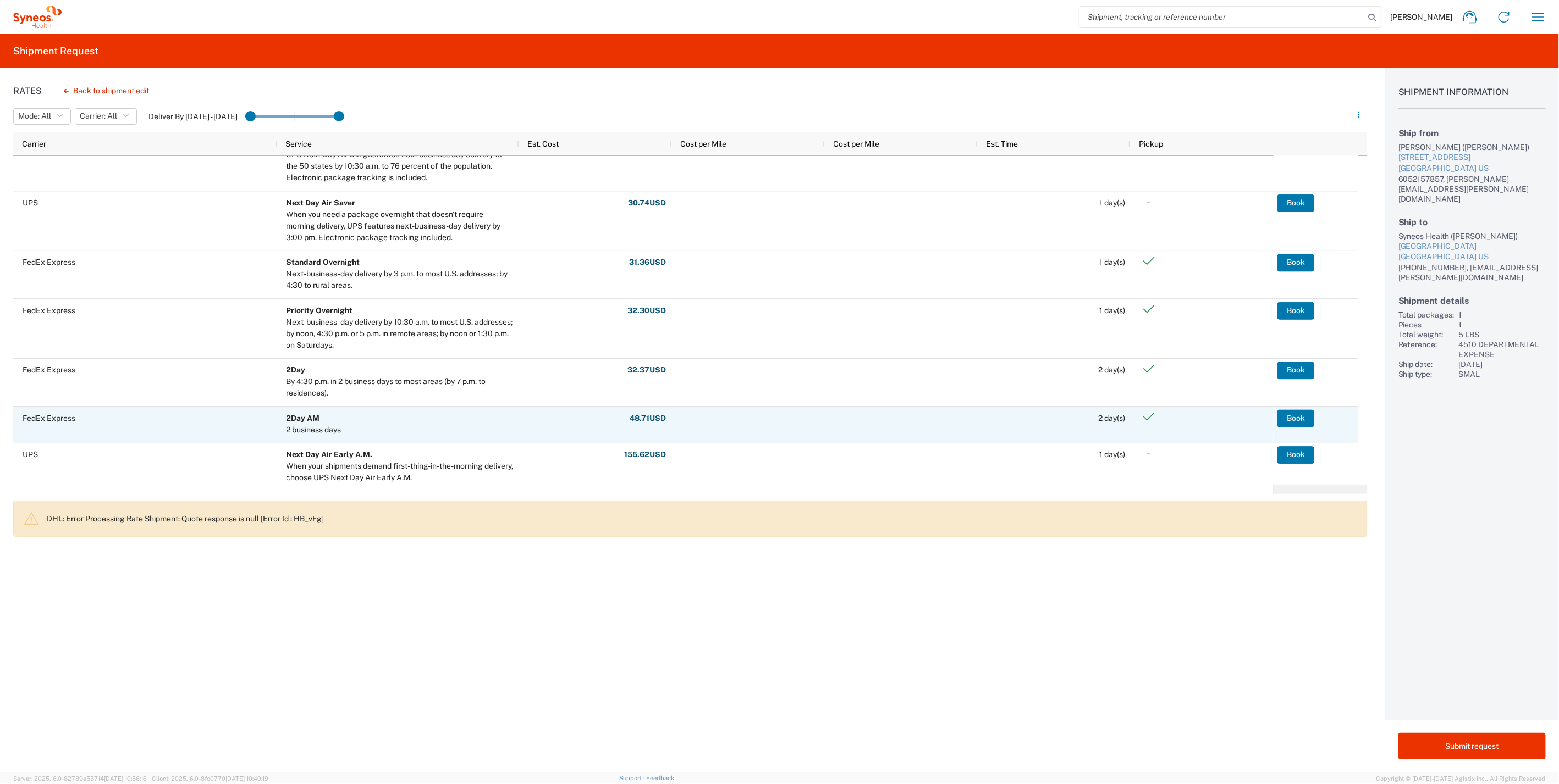
scroll to position [198, 0]
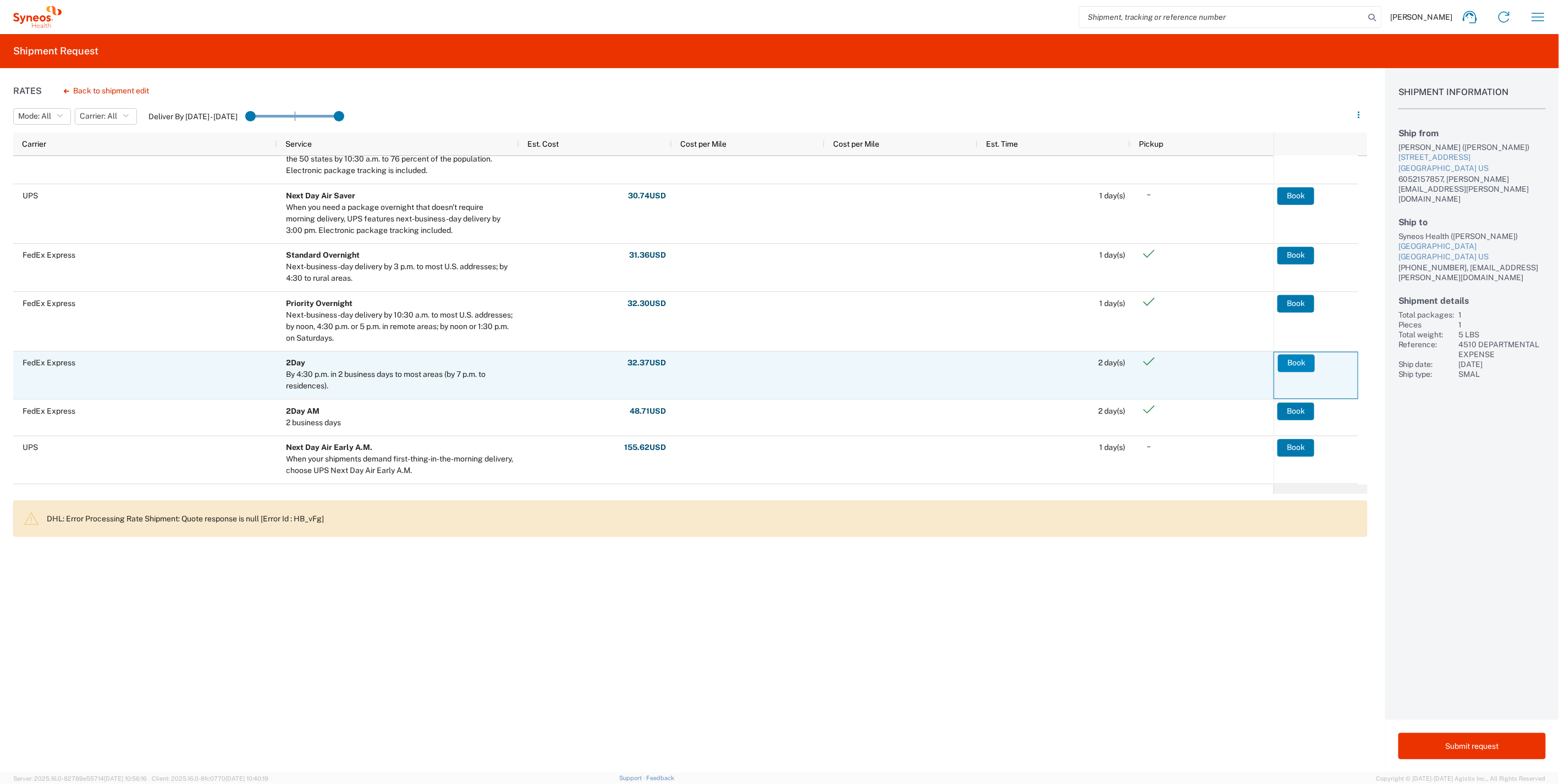
click at [1303, 363] on button "Book" at bounding box center [1296, 363] width 37 height 18
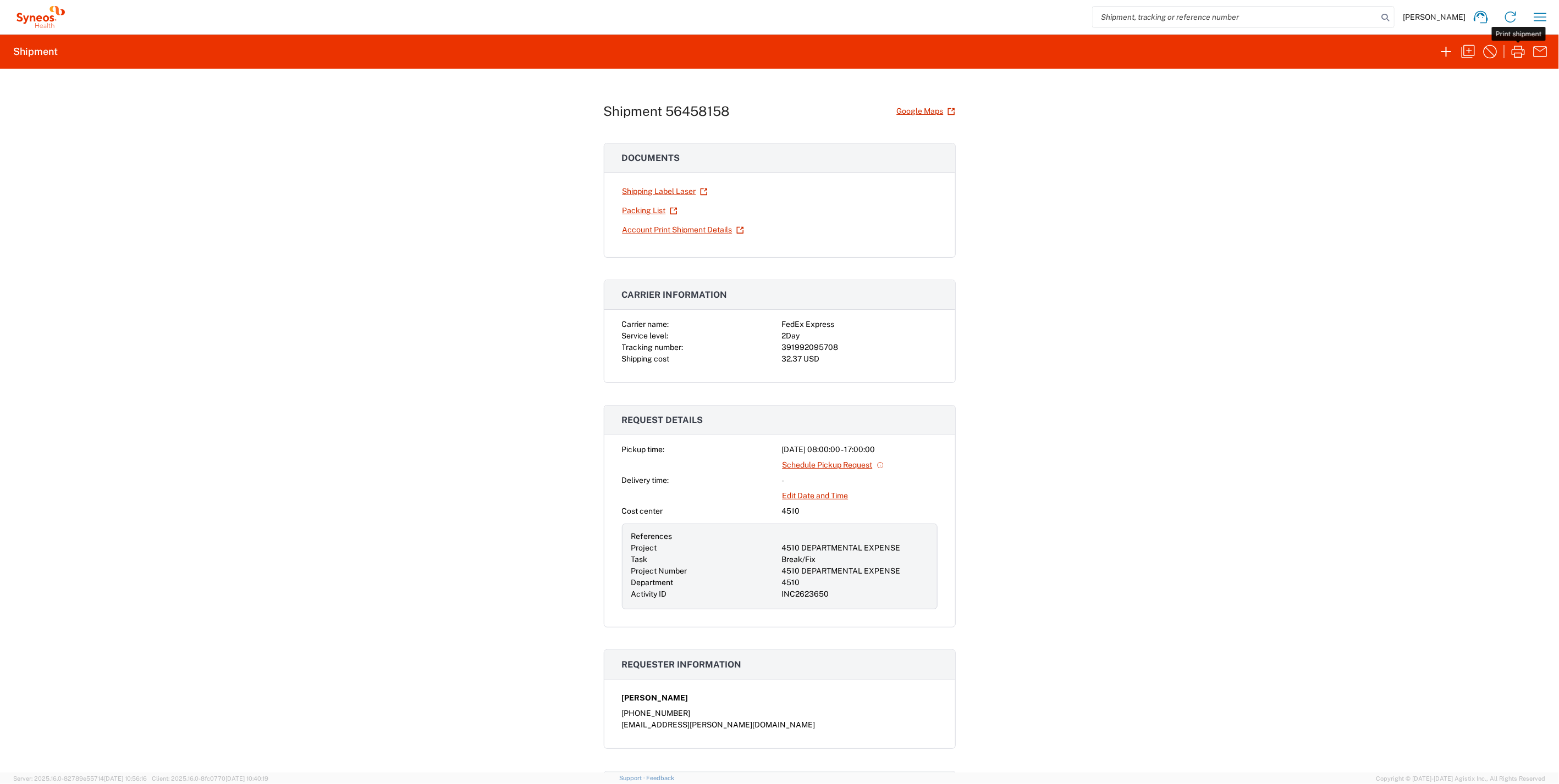
click at [1521, 53] on icon "button" at bounding box center [1518, 51] width 18 height 18
drag, startPoint x: 842, startPoint y: 344, endPoint x: 773, endPoint y: 347, distance: 69.1
click at [773, 347] on div "Carrier name: FedEx Express Service level: 2Day Tracking number: 391992095708 S…" at bounding box center [780, 342] width 316 height 46
drag, startPoint x: 773, startPoint y: 347, endPoint x: 796, endPoint y: 349, distance: 23.1
copy div "391992095708"
